Goal: Register for event/course

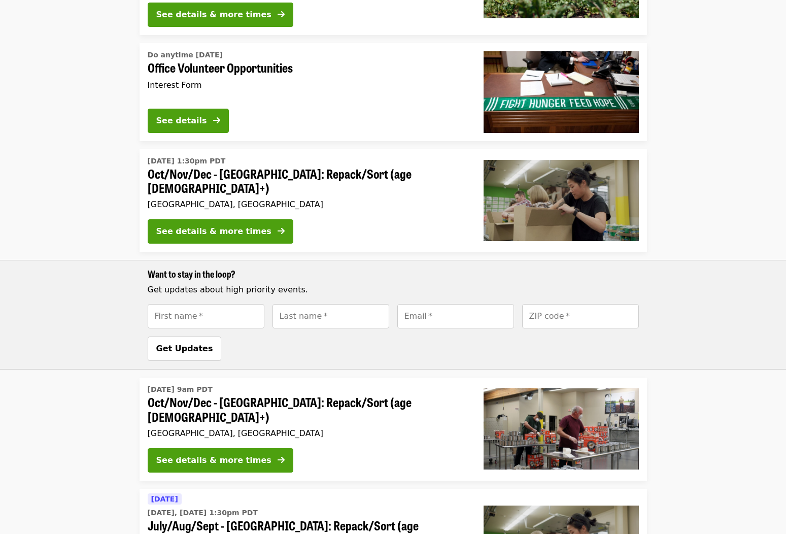
scroll to position [262, 0]
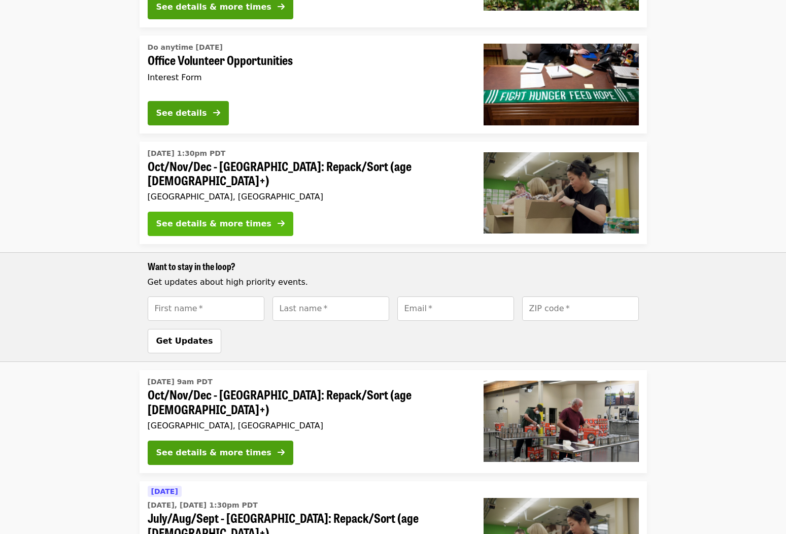
click at [200, 212] on button "See details & more times" at bounding box center [221, 224] width 146 height 24
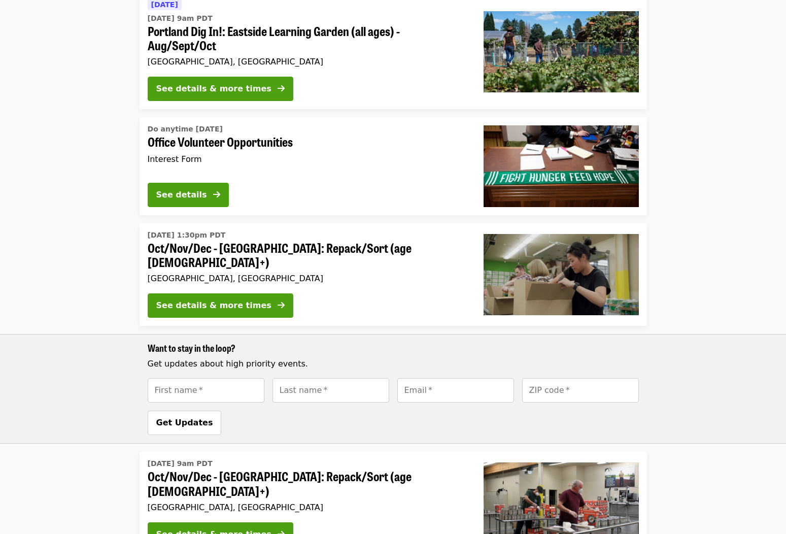
scroll to position [219, 0]
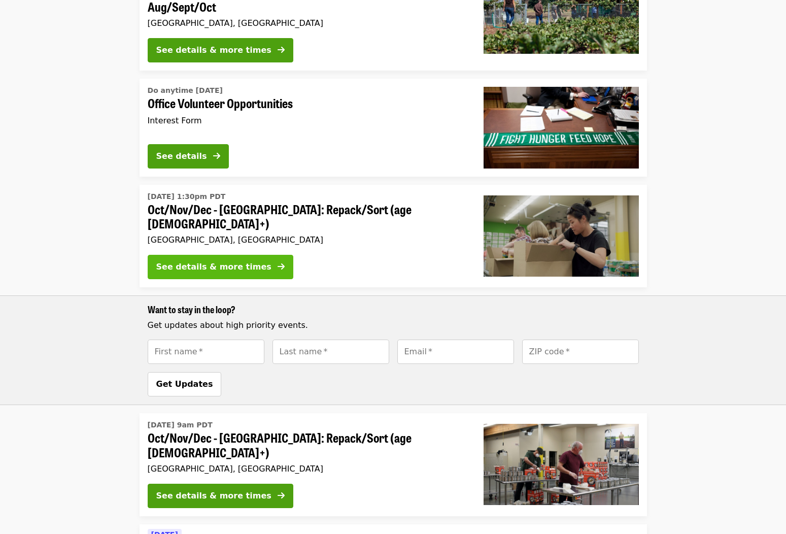
click at [254, 256] on button "See details & more times" at bounding box center [221, 267] width 146 height 24
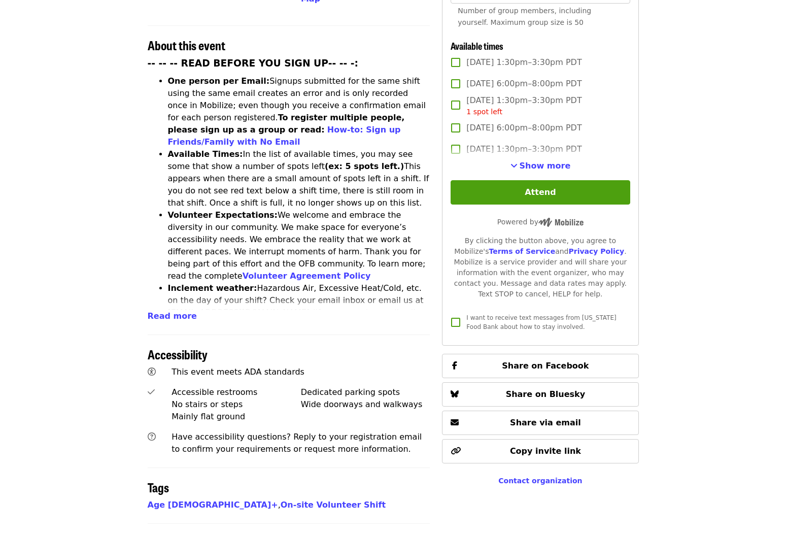
scroll to position [382, 0]
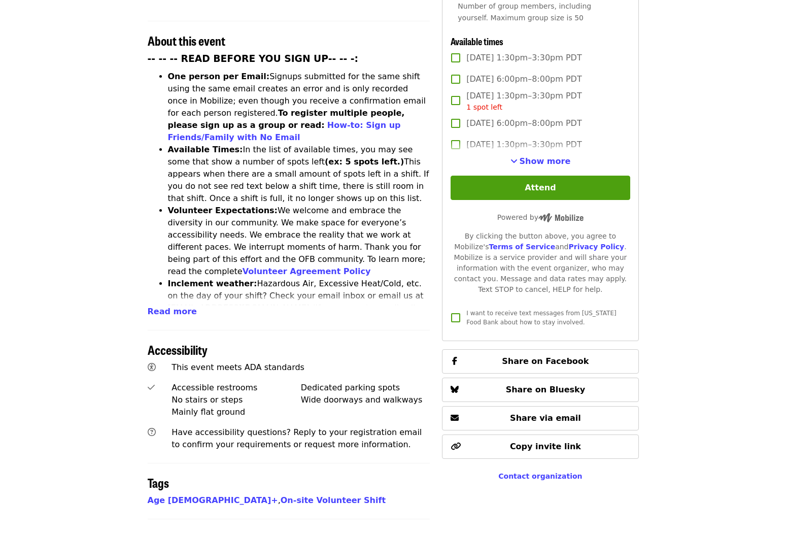
click at [743, 410] on article "Oct/Nov/Dec - [GEOGRAPHIC_DATA]: Repack/Sort (age [DEMOGRAPHIC_DATA]+) Highest …" at bounding box center [393, 201] width 786 height 1076
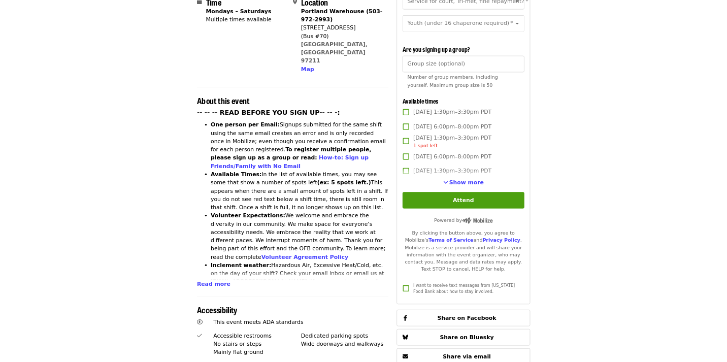
scroll to position [0, 0]
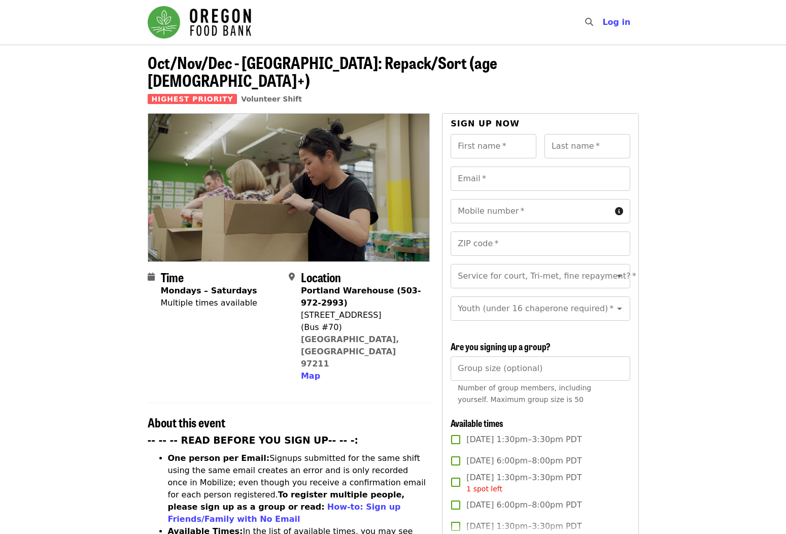
click at [202, 452] on li "One person per Email: Signups submitted for the same shift using the same email…" at bounding box center [299, 488] width 262 height 73
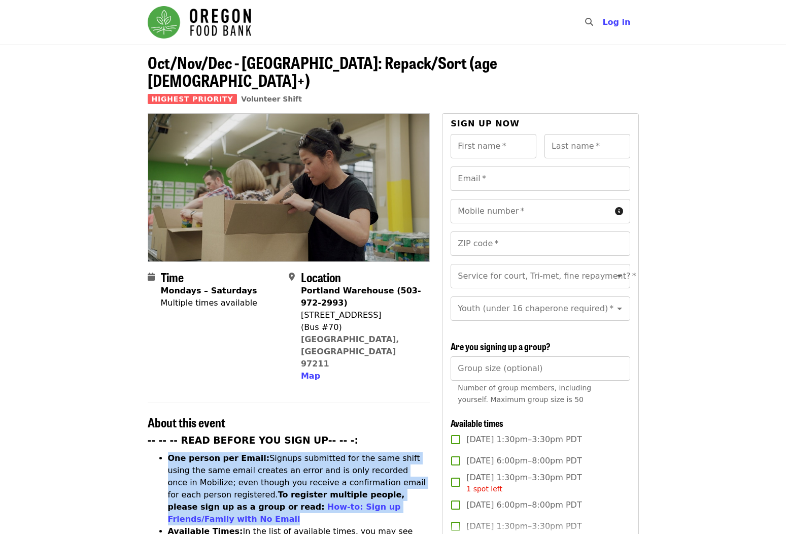
click at [202, 452] on li "One person per Email: Signups submitted for the same shift using the same email…" at bounding box center [299, 488] width 262 height 73
